Goal: Find specific page/section: Find specific page/section

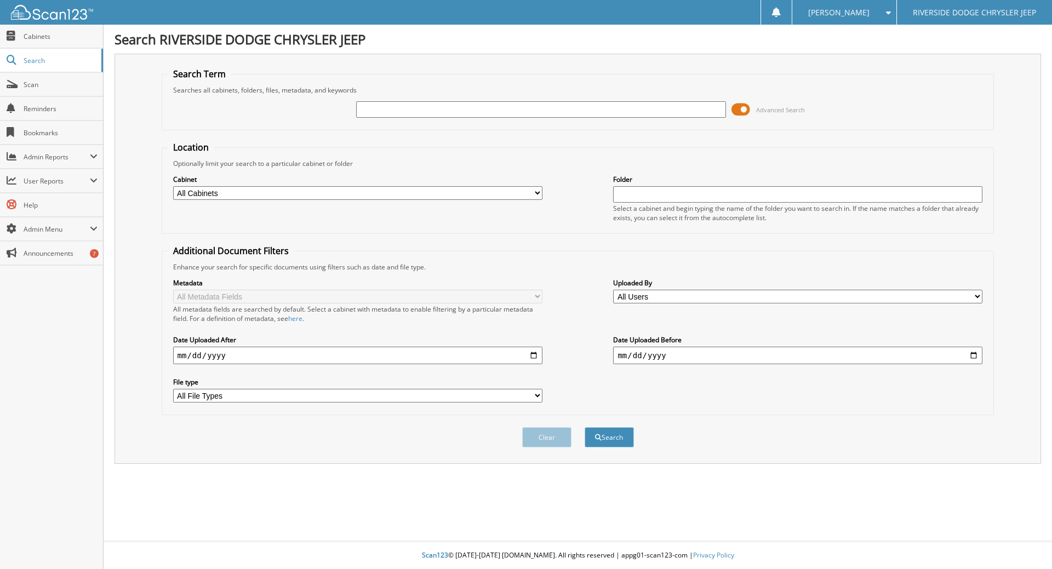
click at [360, 104] on input "text" at bounding box center [540, 109] width 369 height 16
click at [360, 110] on input "text" at bounding box center [540, 109] width 369 height 16
type input "12293"
click at [625, 438] on button "Search" at bounding box center [609, 437] width 49 height 20
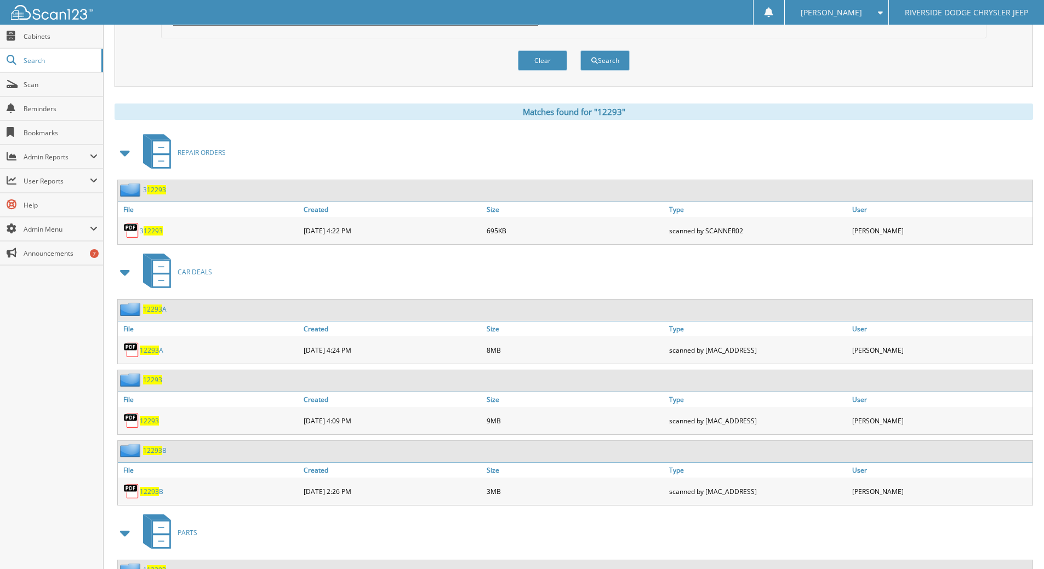
scroll to position [384, 0]
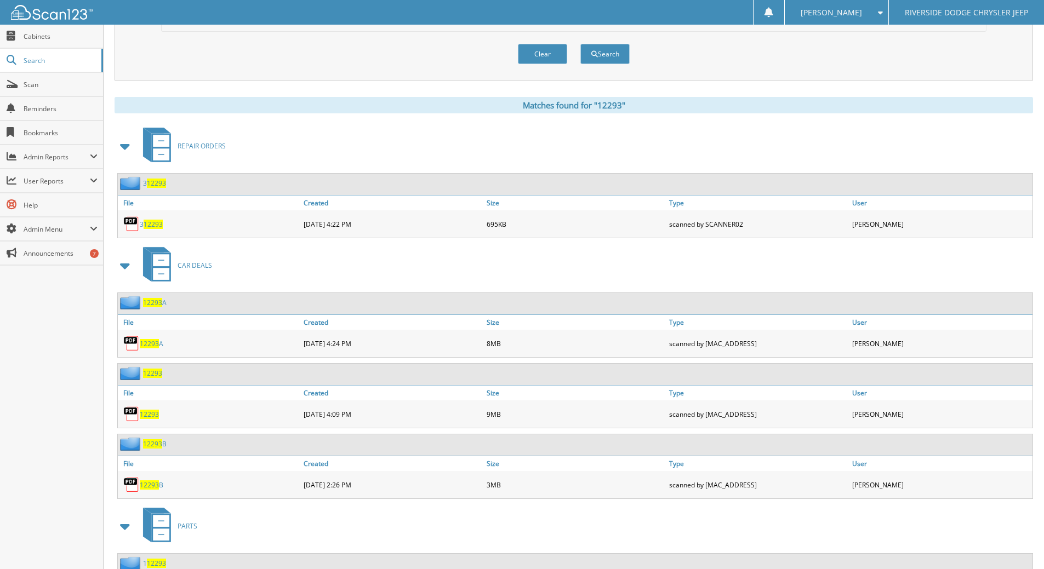
click at [149, 415] on span "12293" at bounding box center [149, 414] width 19 height 9
